Goal: Use online tool/utility: Utilize a website feature to perform a specific function

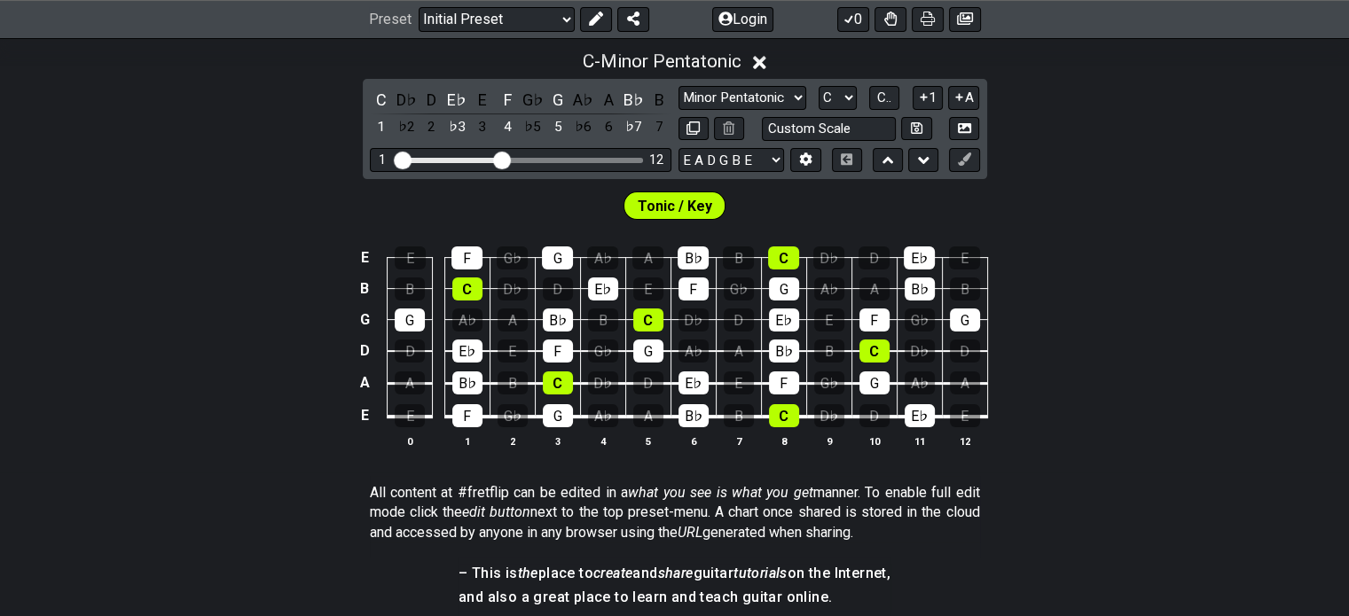
scroll to position [415, 0]
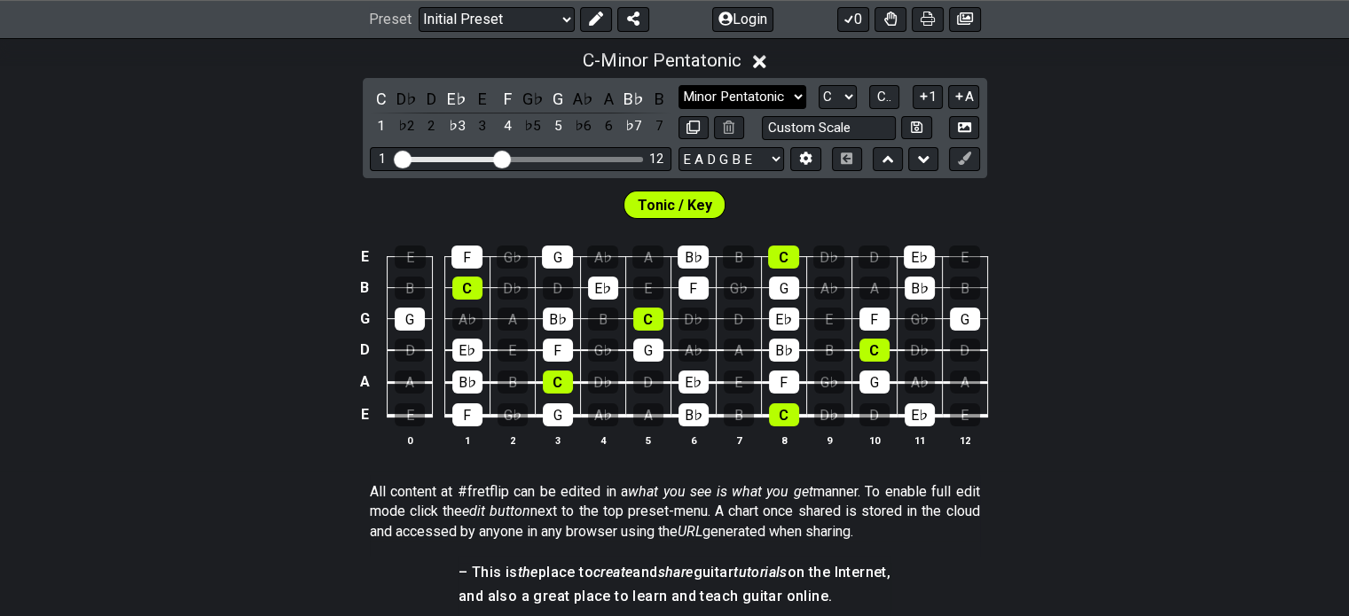
click at [752, 89] on select "Minor Pentatonic Click to edit Minor Pentatonic Major Pentatonic Minor Blues Ma…" at bounding box center [742, 97] width 128 height 24
select select "Lydian"
click at [678, 85] on select "Minor Pentatonic Click to edit Minor Pentatonic Major Pentatonic Minor Blues Ma…" at bounding box center [742, 97] width 128 height 24
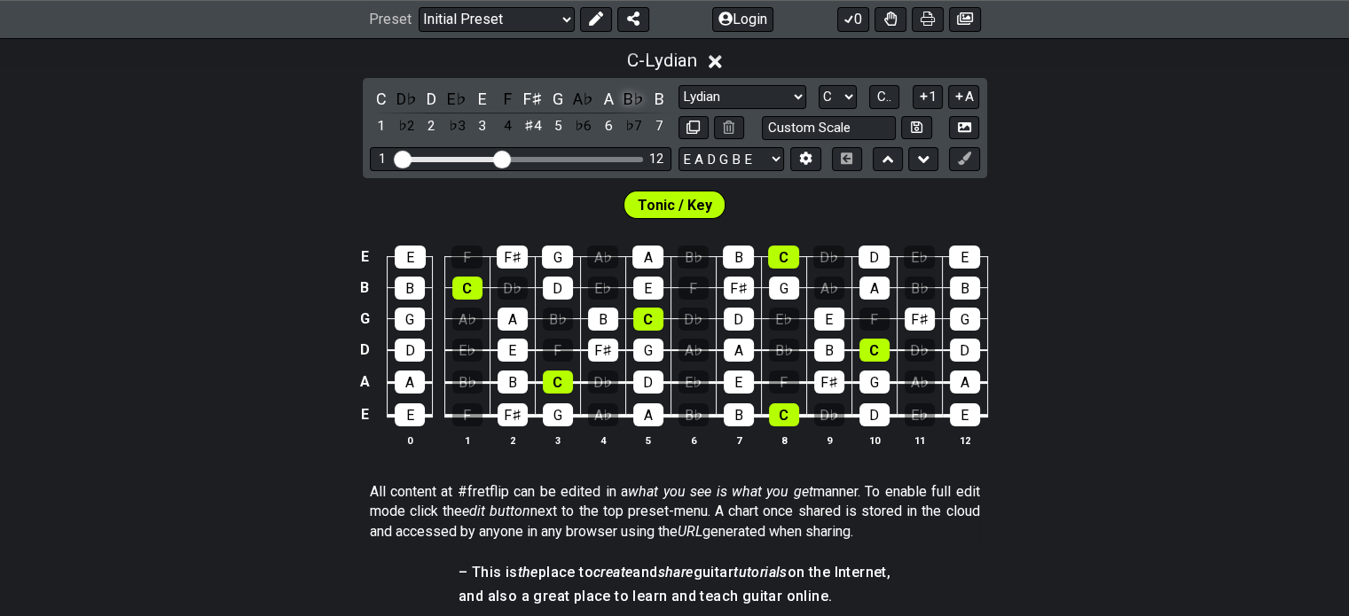
click at [640, 97] on div "B♭" at bounding box center [634, 99] width 23 height 24
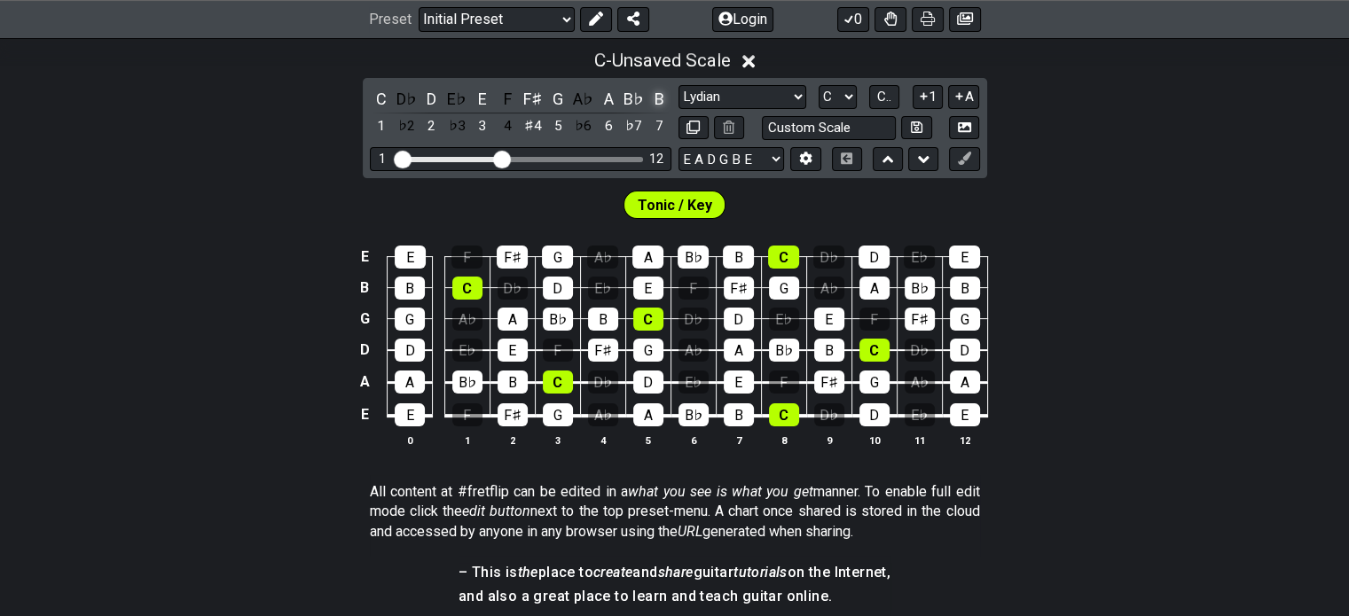
click at [660, 91] on div "B" at bounding box center [658, 99] width 23 height 24
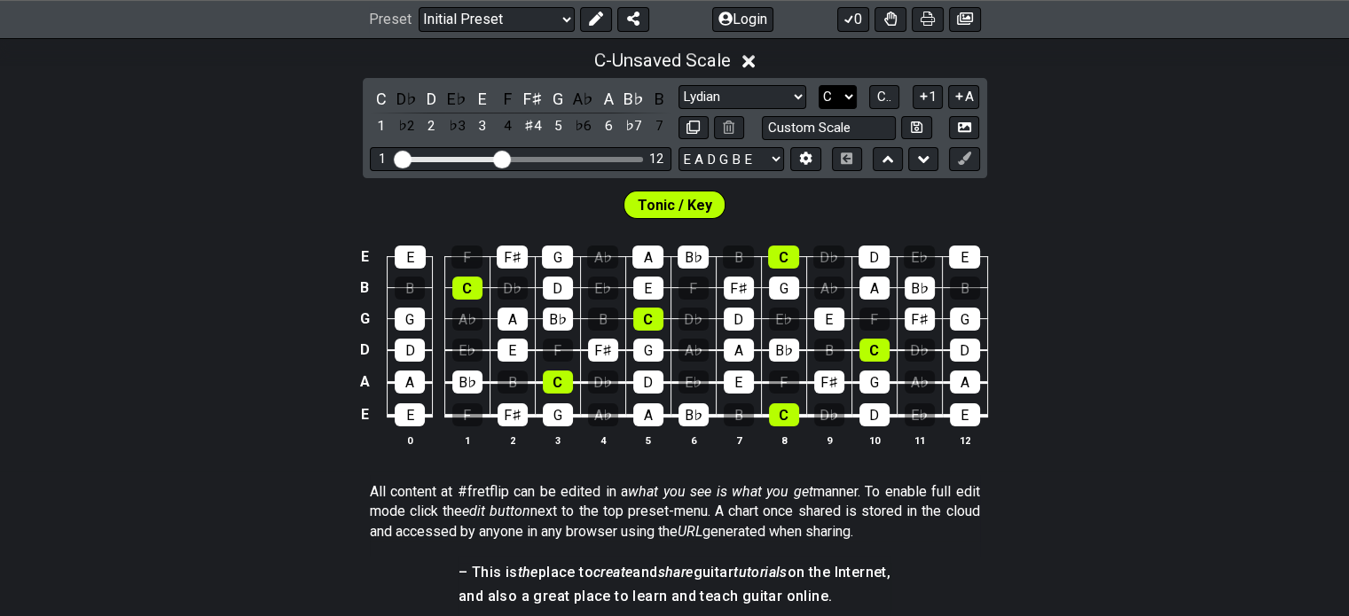
click at [835, 96] on select "A♭ A A♯ B♭ B C C♯ D♭ D D♯ E♭ E F F♯ G♭ G G♯" at bounding box center [838, 97] width 38 height 24
select select "F"
click at [819, 85] on select "A♭ A A♯ B♭ B C C♯ D♭ D D♯ E♭ E F F♯ G♭ G G♯" at bounding box center [838, 97] width 38 height 24
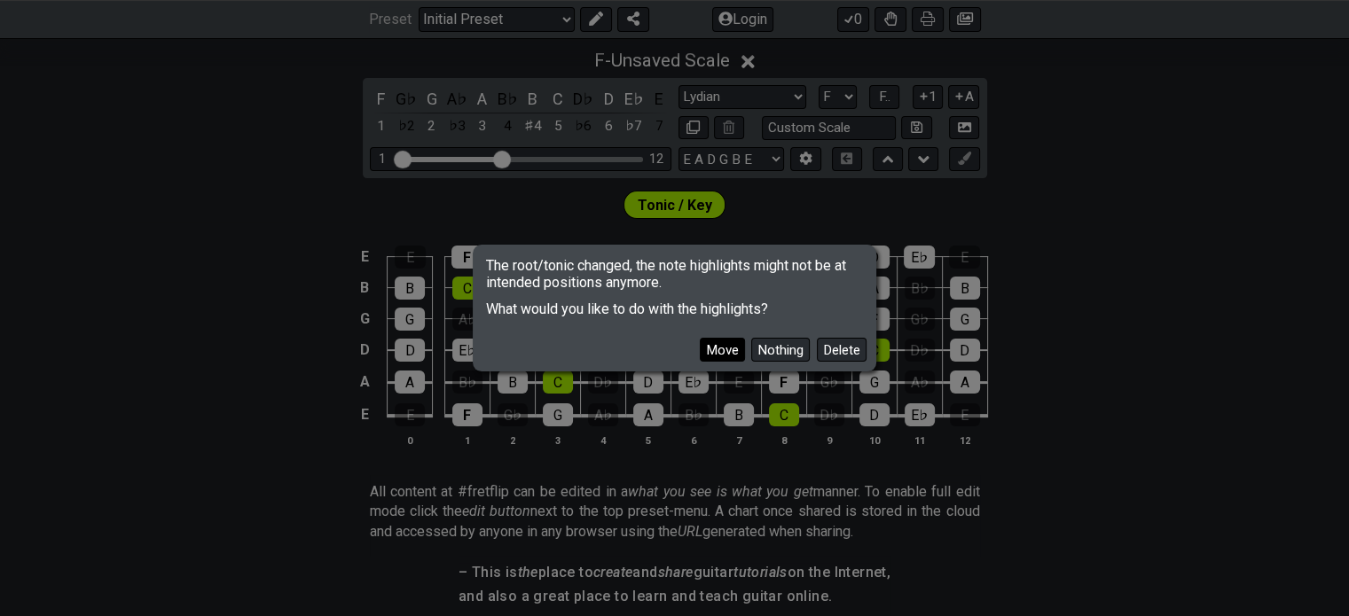
click at [722, 351] on button "Move" at bounding box center [722, 350] width 45 height 24
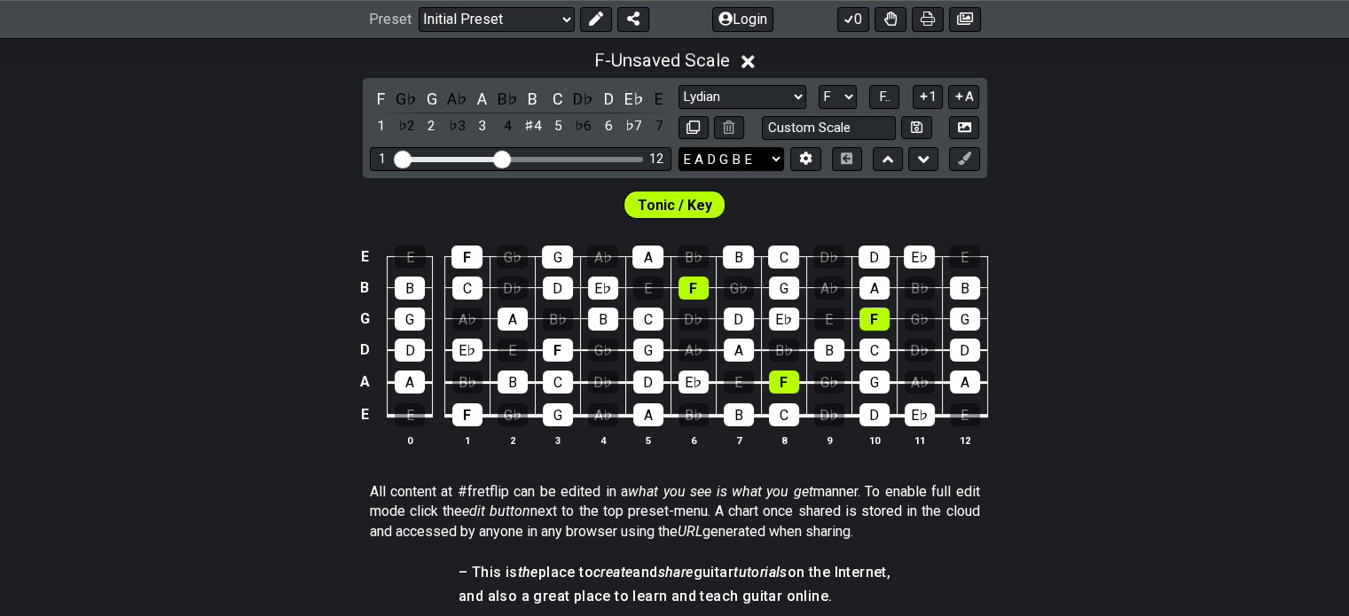
click at [756, 158] on select "E A D G B E E A D G B E E A D G B E B E A D F♯ B A D G C E A D A D G B E E♭ A♭ …" at bounding box center [731, 159] width 106 height 24
click at [798, 157] on button at bounding box center [805, 159] width 30 height 24
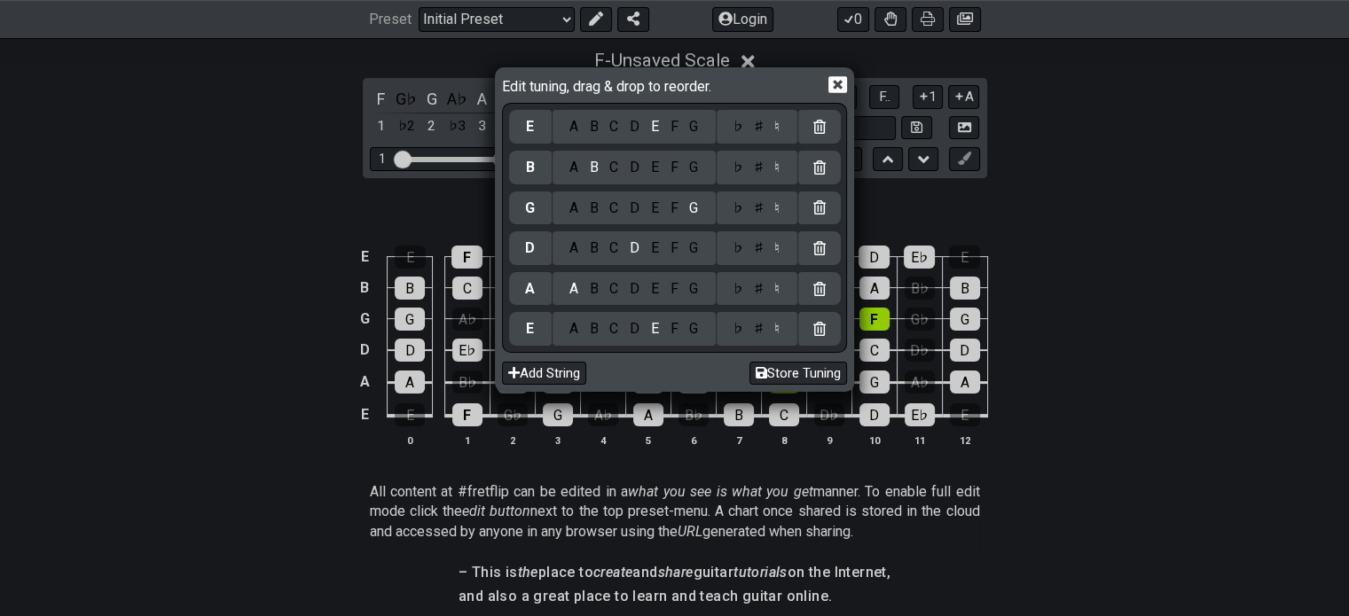
click at [798, 157] on div at bounding box center [819, 168] width 43 height 34
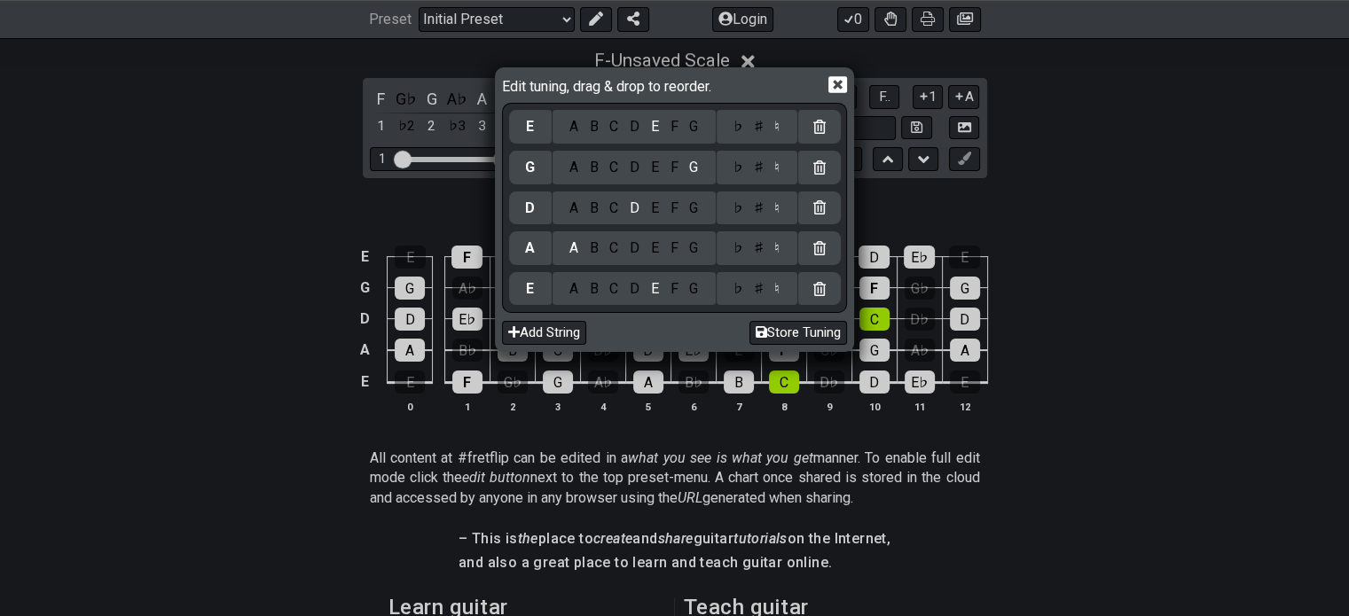
click at [815, 131] on icon at bounding box center [819, 127] width 12 height 14
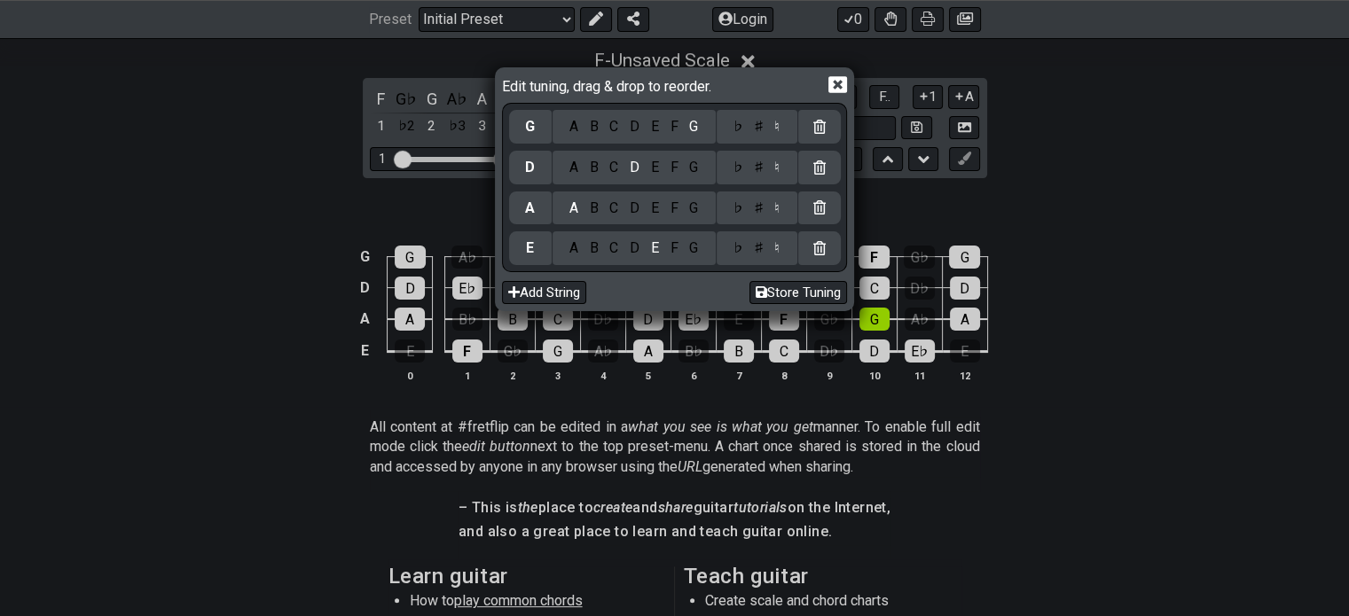
click at [835, 88] on icon at bounding box center [837, 84] width 19 height 19
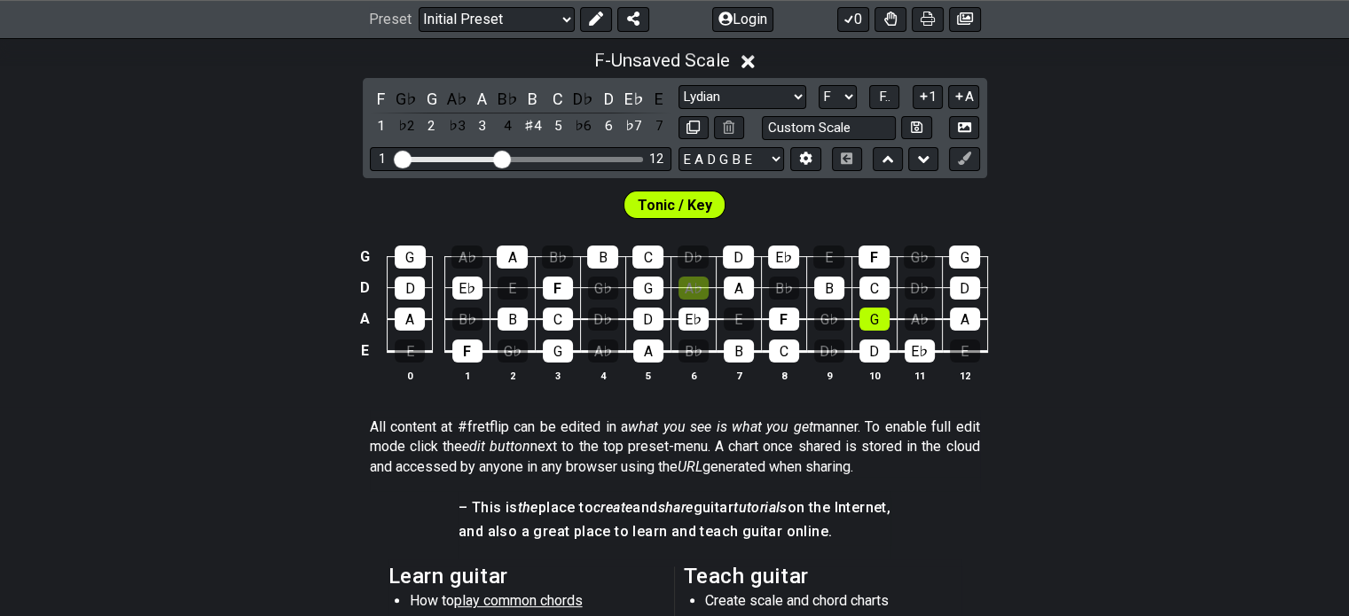
click at [536, 145] on div "F G♭ G A♭ A B♭ B C D♭ D E♭ E 1 ♭2 2 ♭3 3 4 ♯4 5 ♭6 6 ♭7 7 Minor Pentatonic Clic…" at bounding box center [675, 128] width 624 height 100
click at [534, 148] on div "1 12" at bounding box center [521, 159] width 302 height 24
click at [535, 153] on div "1 12" at bounding box center [521, 159] width 302 height 24
drag, startPoint x: 504, startPoint y: 155, endPoint x: 541, endPoint y: 162, distance: 37.9
click at [541, 158] on input "Visible fret range" at bounding box center [521, 158] width 252 height 0
